Goal: Information Seeking & Learning: Learn about a topic

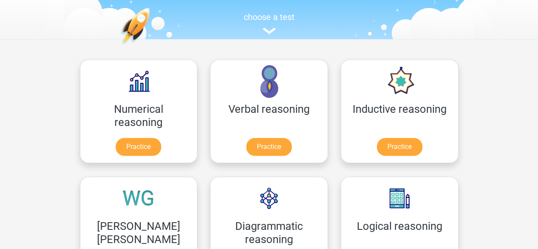
scroll to position [84, 0]
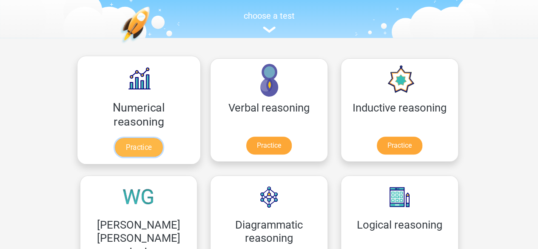
click at [124, 151] on link "Practice" at bounding box center [139, 147] width 48 height 19
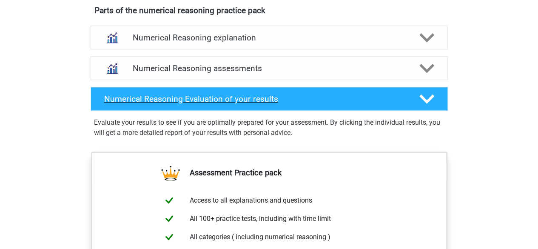
scroll to position [481, 0]
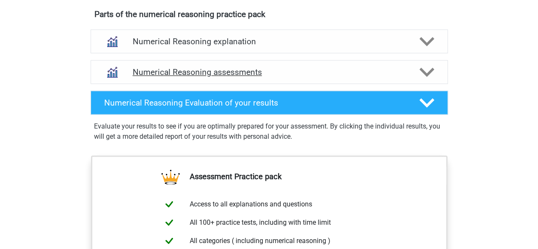
click at [302, 84] on div "Numerical Reasoning assessments" at bounding box center [269, 72] width 357 height 24
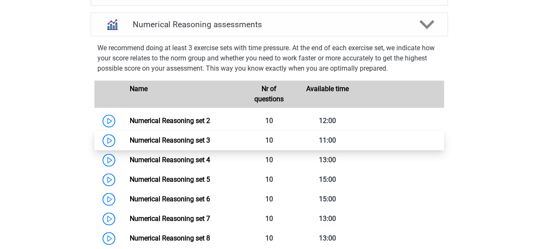
scroll to position [532, 0]
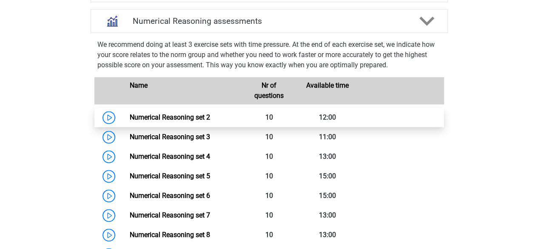
click at [202, 121] on link "Numerical Reasoning set 2" at bounding box center [170, 117] width 80 height 8
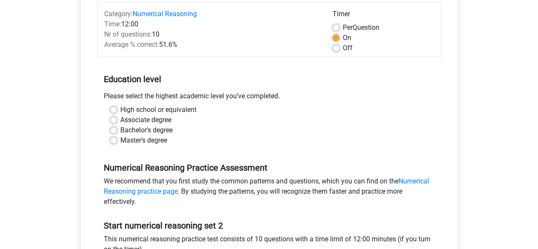
scroll to position [110, 0]
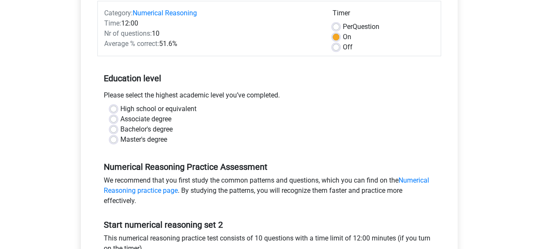
click at [202, 121] on div "Associate degree" at bounding box center [269, 119] width 318 height 10
click at [162, 133] on label "Bachelor's degree" at bounding box center [146, 129] width 52 height 10
click at [117, 133] on input "Bachelor's degree" at bounding box center [113, 128] width 7 height 8
radio input "true"
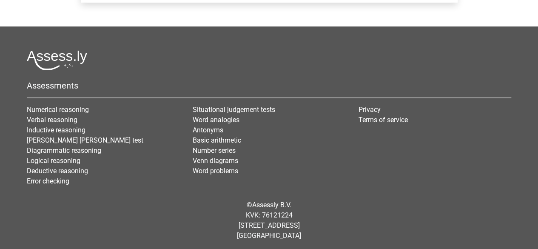
scroll to position [422, 0]
